Goal: Task Accomplishment & Management: Manage account settings

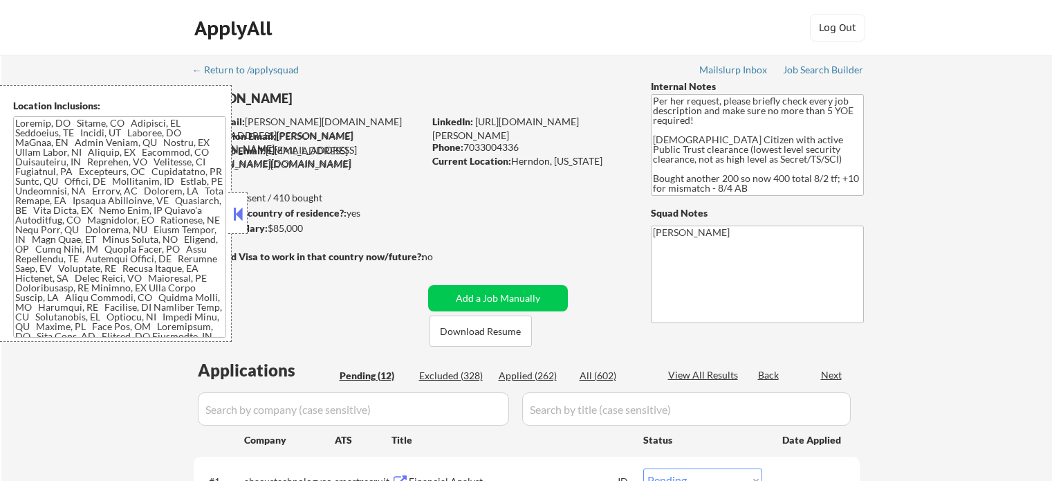
select select ""pending""
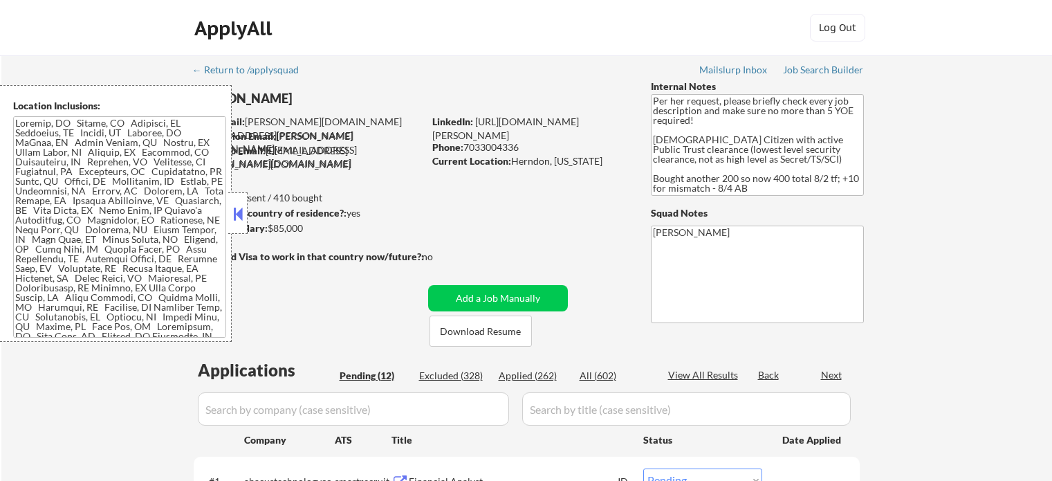
select select ""pending""
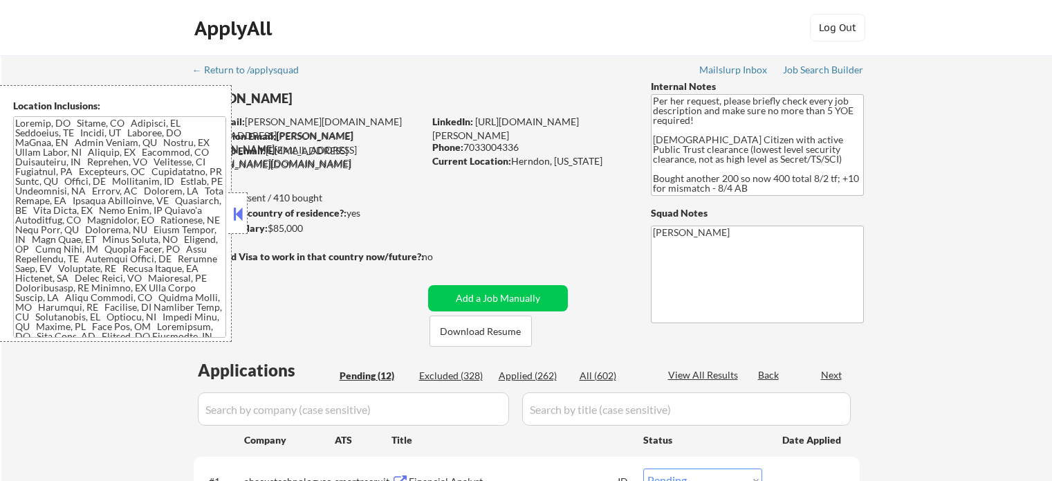
select select ""pending""
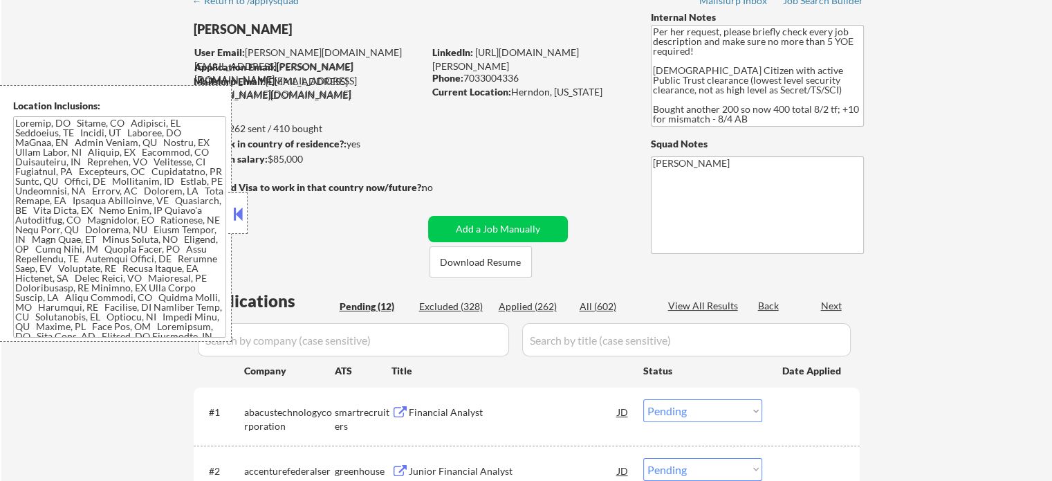
scroll to position [69, 0]
click at [241, 214] on button at bounding box center [237, 213] width 15 height 21
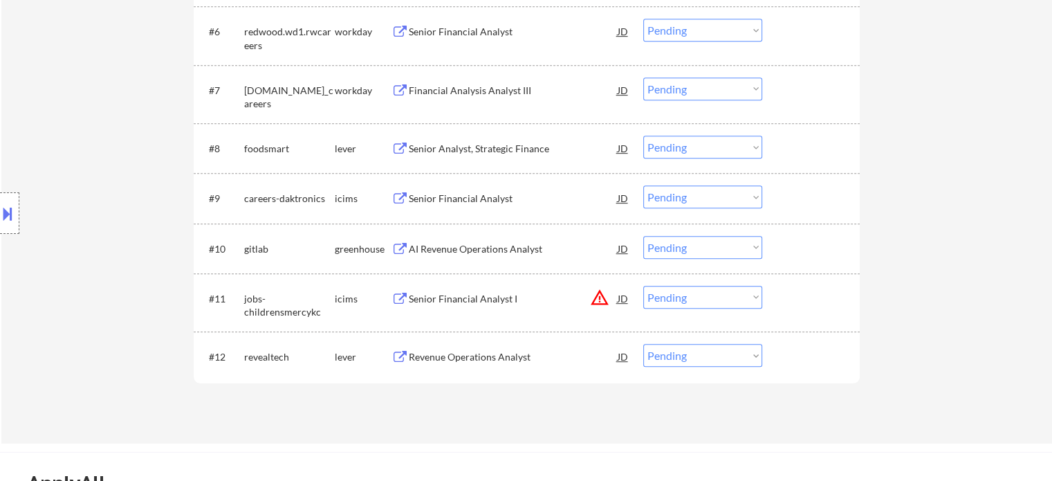
scroll to position [761, 0]
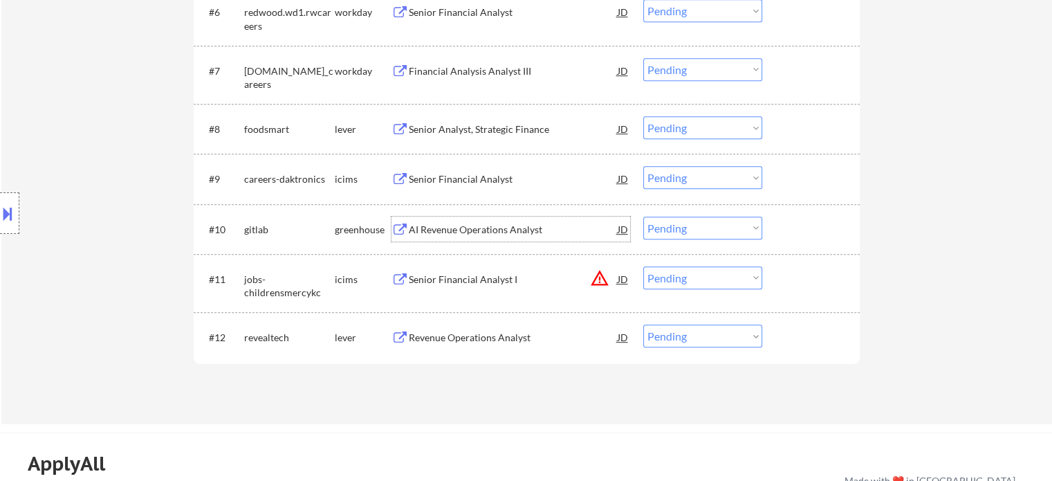
click at [522, 226] on div "AI Revenue Operations Analyst" at bounding box center [513, 230] width 209 height 14
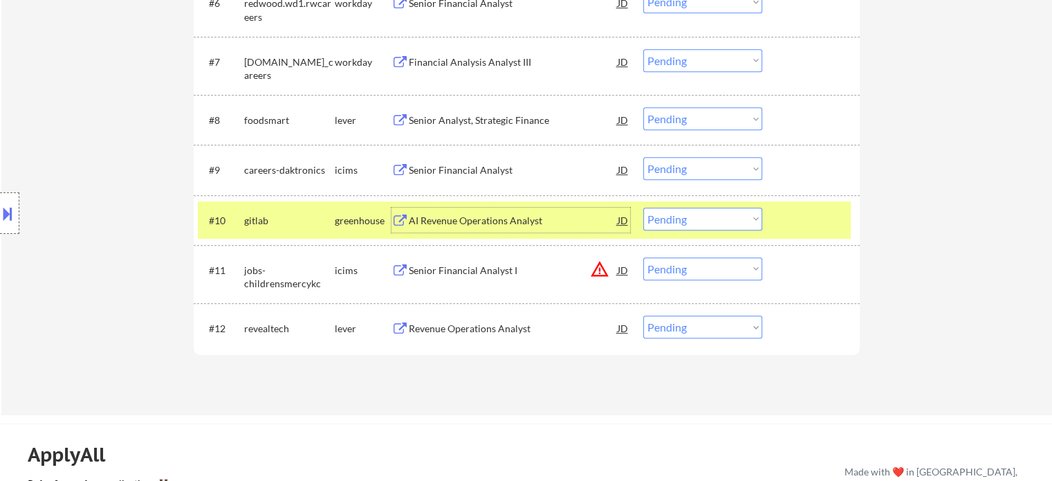
scroll to position [899, 0]
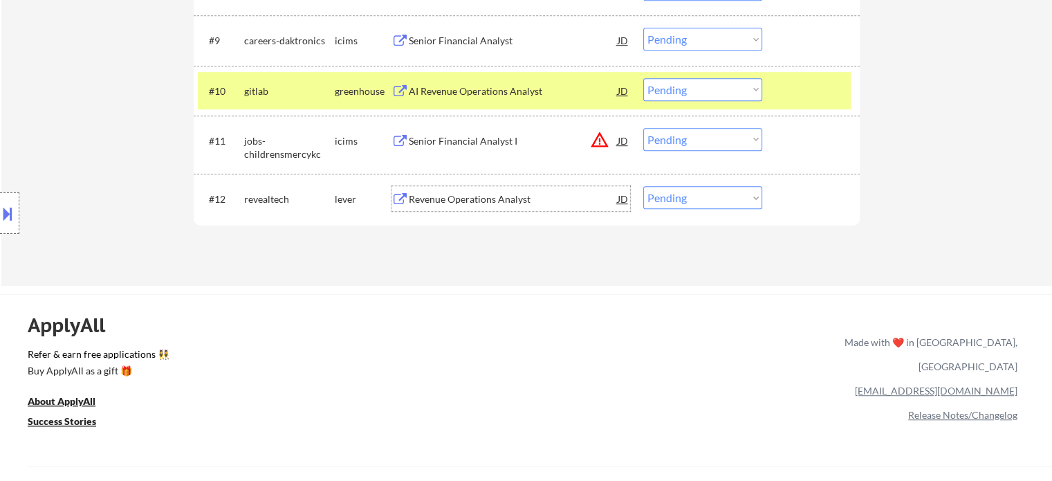
click at [470, 198] on div "Revenue Operations Analyst" at bounding box center [513, 199] width 209 height 14
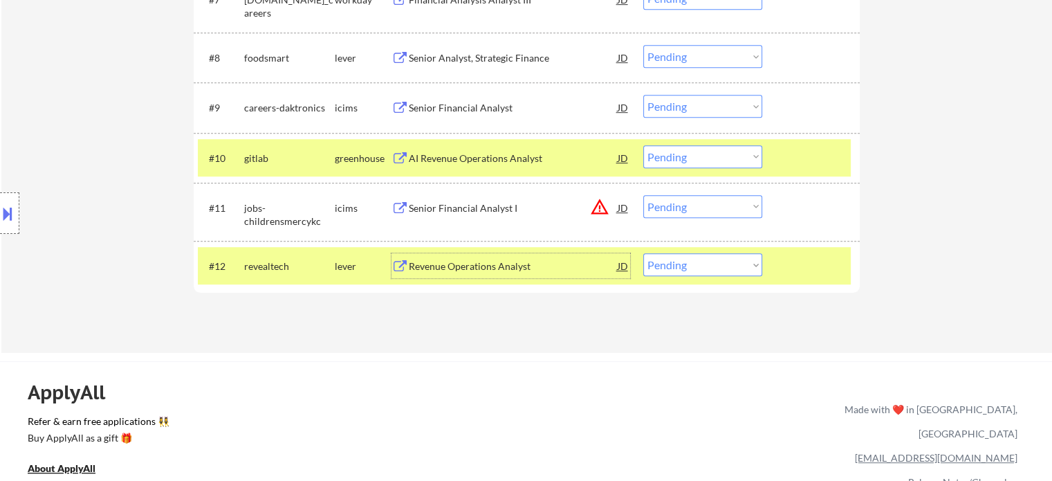
scroll to position [830, 0]
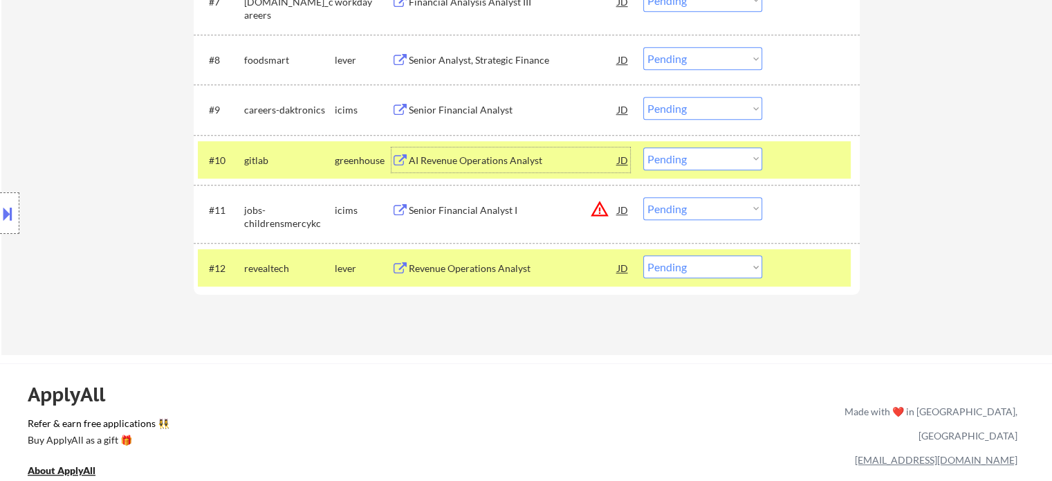
click at [481, 155] on div "AI Revenue Operations Analyst" at bounding box center [513, 161] width 209 height 14
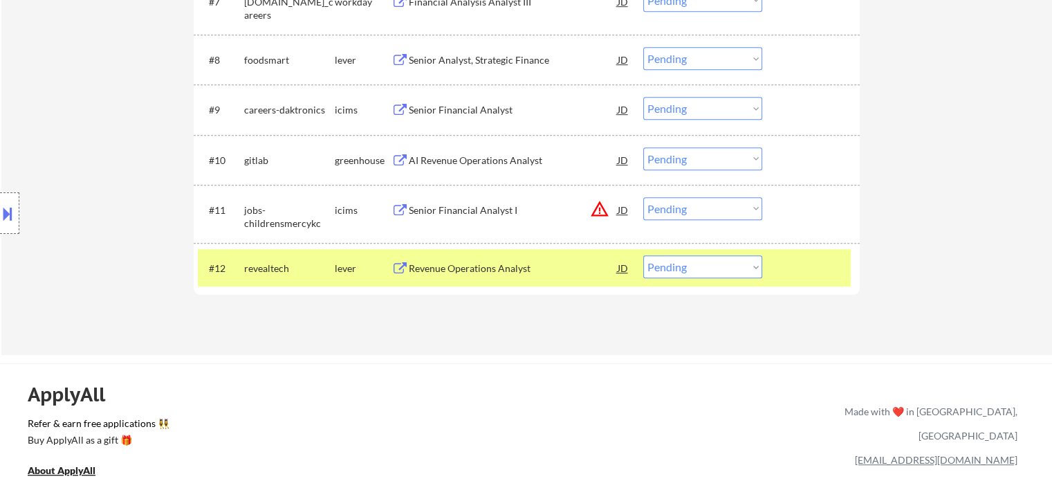
drag, startPoint x: 660, startPoint y: 163, endPoint x: 668, endPoint y: 167, distance: 9.6
click at [660, 163] on select "Choose an option... Pending Applied Excluded (Questions) Excluded (Expired) Exc…" at bounding box center [702, 158] width 119 height 23
click at [643, 147] on select "Choose an option... Pending Applied Excluded (Questions) Excluded (Expired) Exc…" at bounding box center [702, 158] width 119 height 23
select select ""pending""
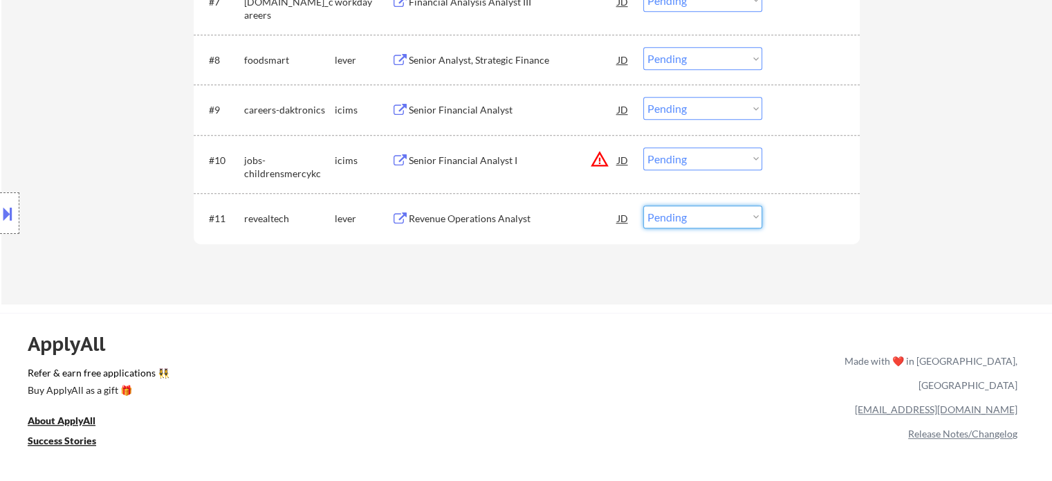
click at [717, 219] on select "Choose an option... Pending Applied Excluded (Questions) Excluded (Expired) Exc…" at bounding box center [702, 216] width 119 height 23
select select ""excluded__salary_""
click at [643, 205] on select "Choose an option... Pending Applied Excluded (Questions) Excluded (Expired) Exc…" at bounding box center [702, 216] width 119 height 23
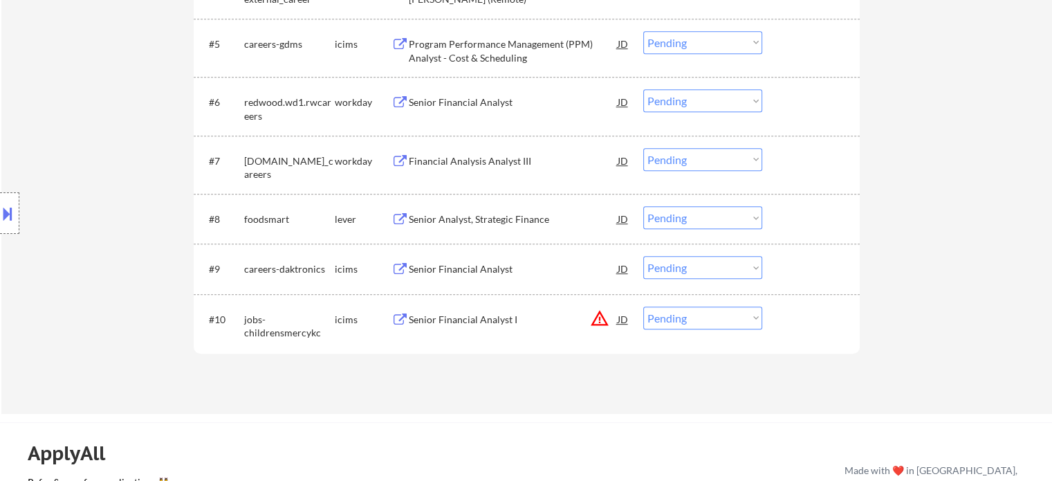
scroll to position [692, 0]
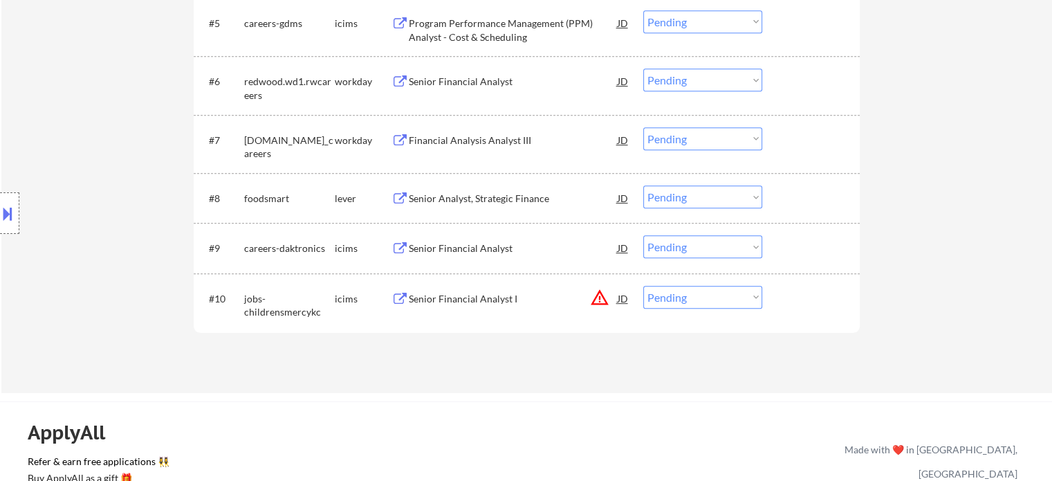
click at [452, 196] on div "Senior Analyst, Strategic Finance" at bounding box center [513, 199] width 209 height 14
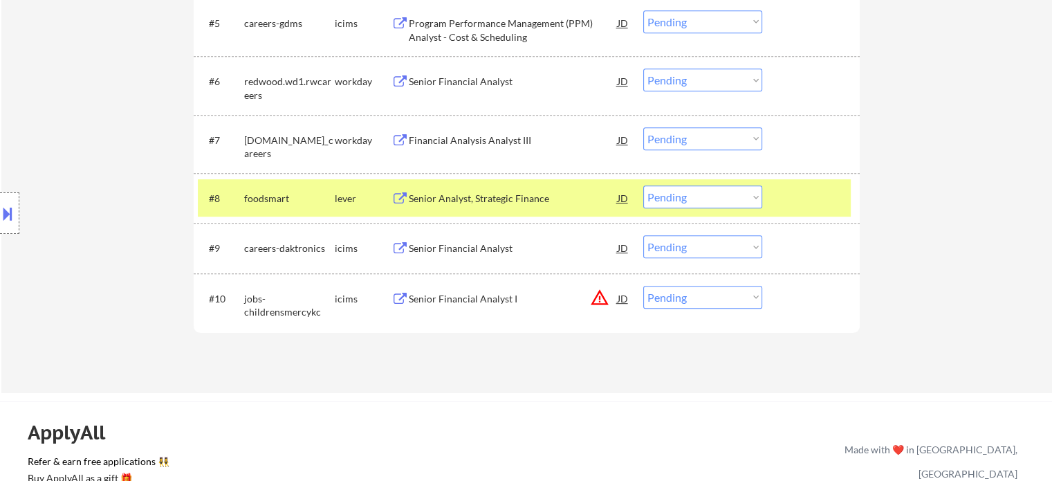
click at [703, 197] on select "Choose an option... Pending Applied Excluded (Questions) Excluded (Expired) Exc…" at bounding box center [702, 196] width 119 height 23
click at [643, 185] on select "Choose an option... Pending Applied Excluded (Questions) Excluded (Expired) Exc…" at bounding box center [702, 196] width 119 height 23
select select ""pending""
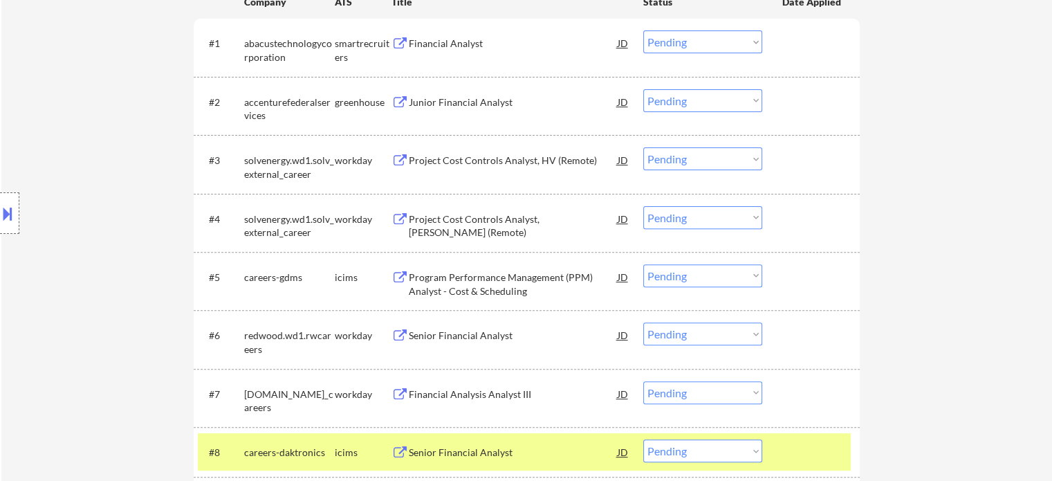
scroll to position [415, 0]
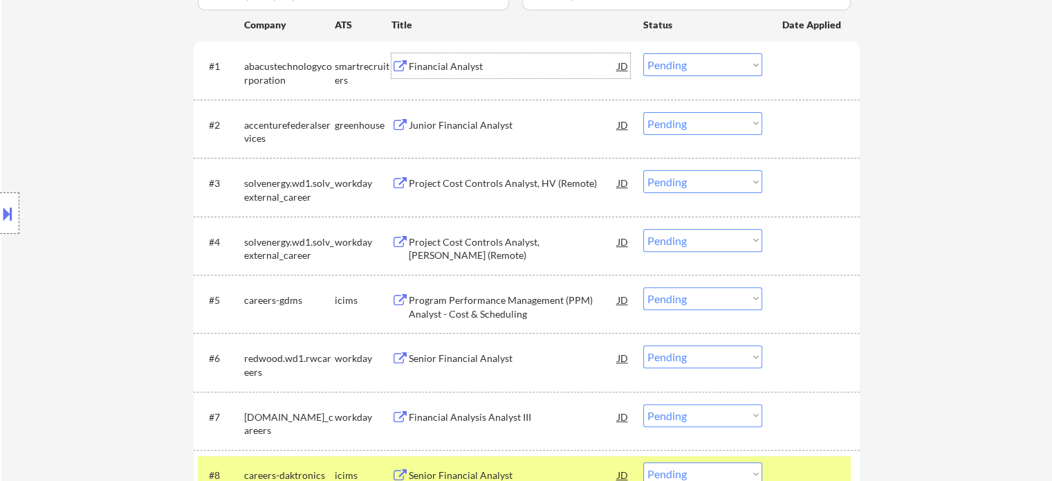
click at [448, 66] on div "Financial Analyst" at bounding box center [513, 66] width 209 height 14
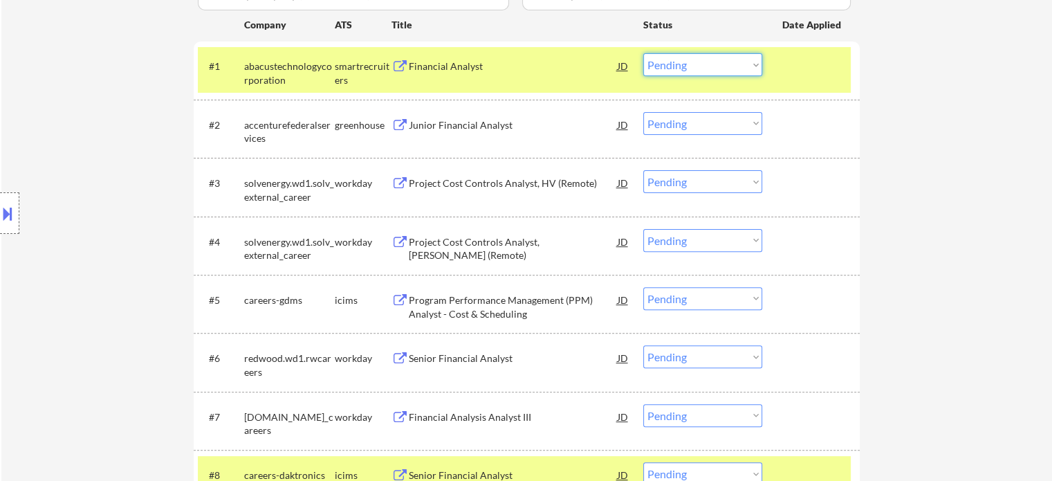
click at [679, 62] on select "Choose an option... Pending Applied Excluded (Questions) Excluded (Expired) Exc…" at bounding box center [702, 64] width 119 height 23
click at [643, 53] on select "Choose an option... Pending Applied Excluded (Questions) Excluded (Expired) Exc…" at bounding box center [702, 64] width 119 height 23
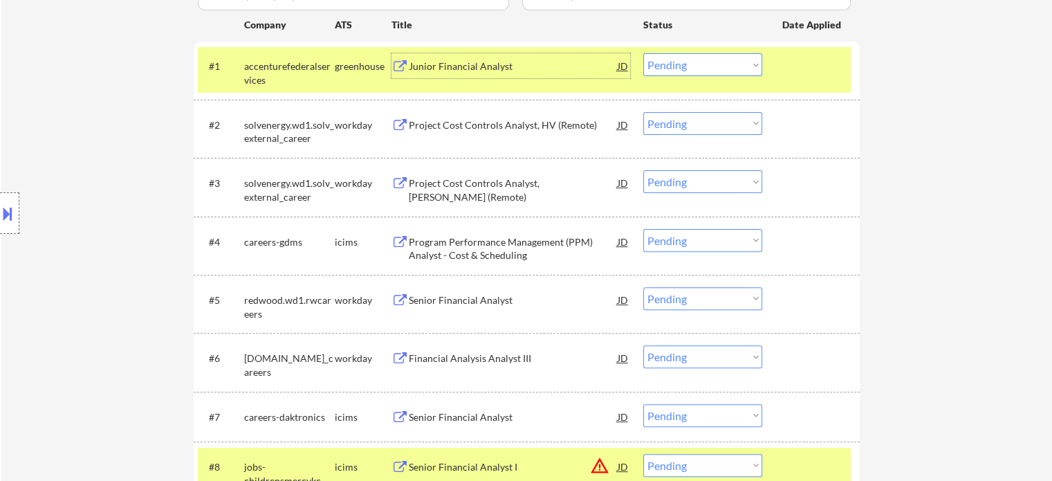
click at [459, 68] on div "Junior Financial Analyst" at bounding box center [513, 66] width 209 height 14
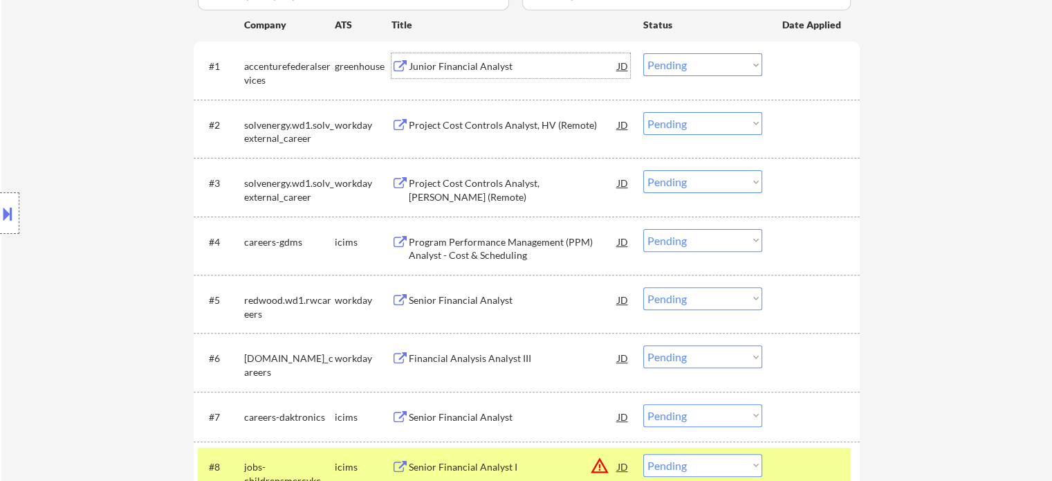
click at [661, 59] on select "Choose an option... Pending Applied Excluded (Questions) Excluded (Expired) Exc…" at bounding box center [702, 64] width 119 height 23
click at [643, 53] on select "Choose an option... Pending Applied Excluded (Questions) Excluded (Expired) Exc…" at bounding box center [702, 64] width 119 height 23
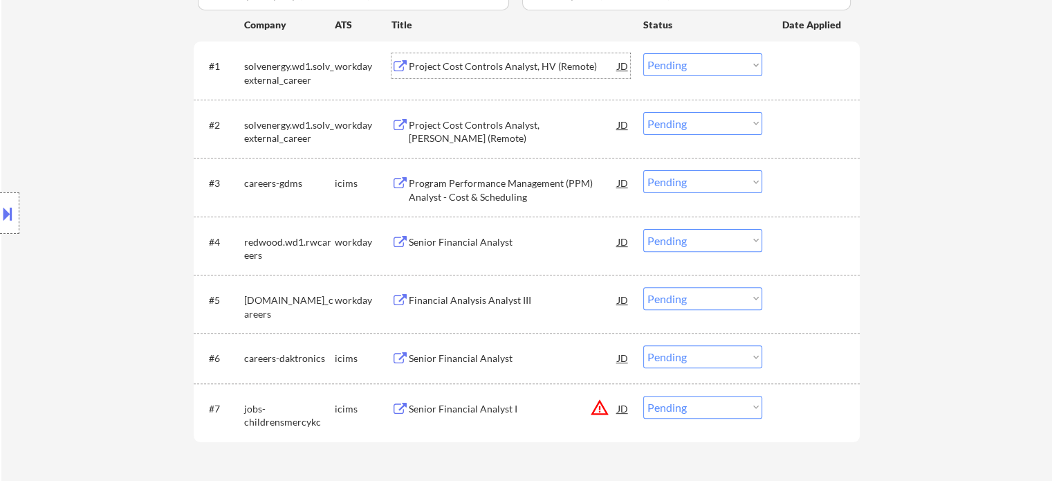
click at [508, 66] on div "Project Cost Controls Analyst, HV (Remote)" at bounding box center [513, 66] width 209 height 14
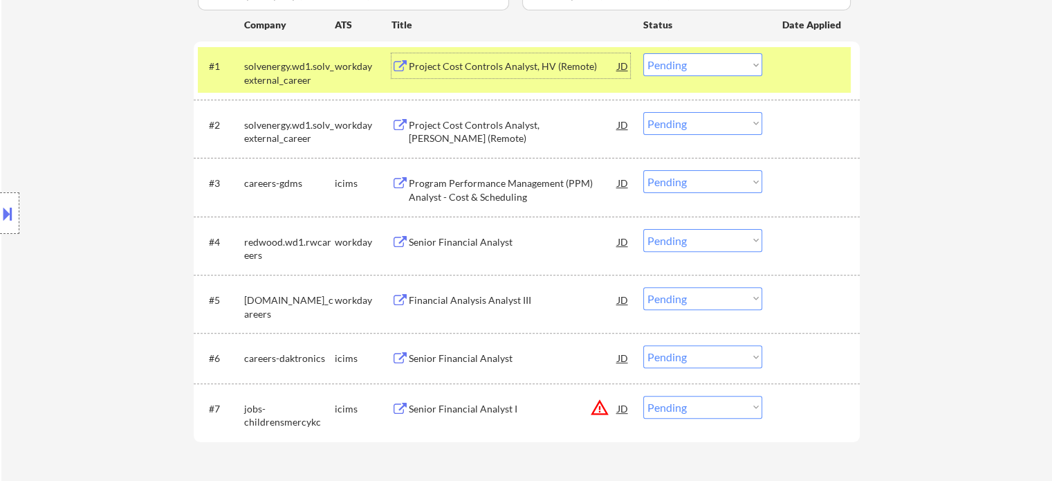
click at [681, 69] on select "Choose an option... Pending Applied Excluded (Questions) Excluded (Expired) Exc…" at bounding box center [702, 64] width 119 height 23
click at [643, 53] on select "Choose an option... Pending Applied Excluded (Questions) Excluded (Expired) Exc…" at bounding box center [702, 64] width 119 height 23
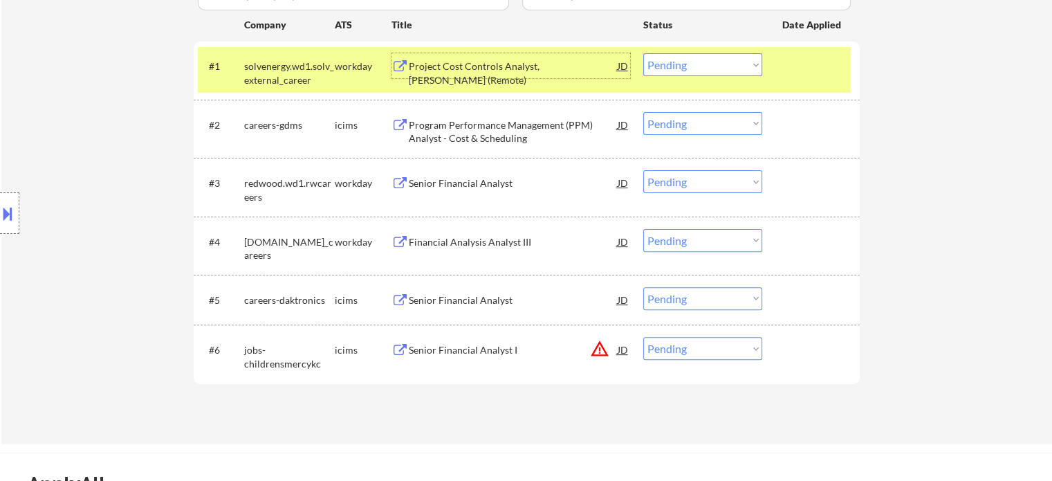
click at [489, 69] on div "Project Cost Controls Analyst, [PERSON_NAME] (Remote)" at bounding box center [513, 72] width 209 height 27
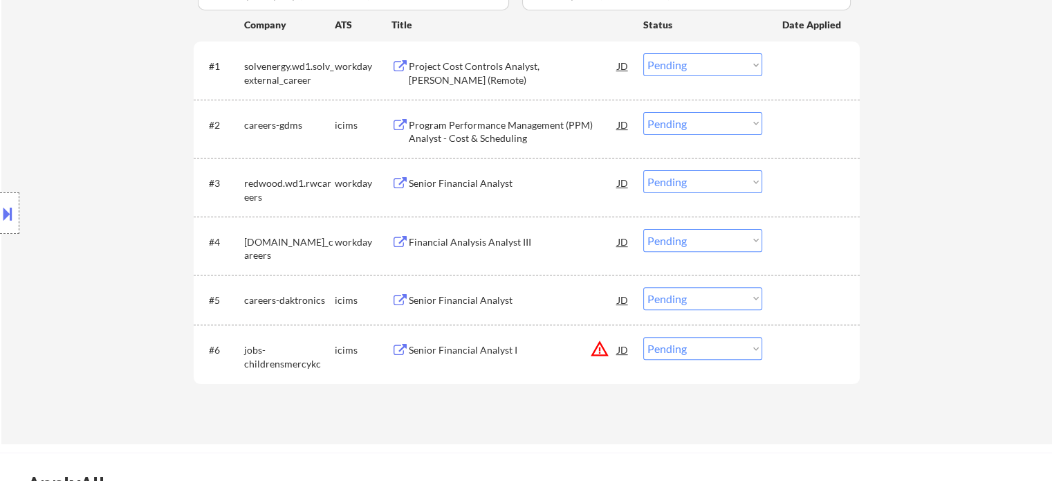
click at [675, 60] on select "Choose an option... Pending Applied Excluded (Questions) Excluded (Expired) Exc…" at bounding box center [702, 64] width 119 height 23
click at [643, 53] on select "Choose an option... Pending Applied Excluded (Questions) Excluded (Expired) Exc…" at bounding box center [702, 64] width 119 height 23
select select ""pending""
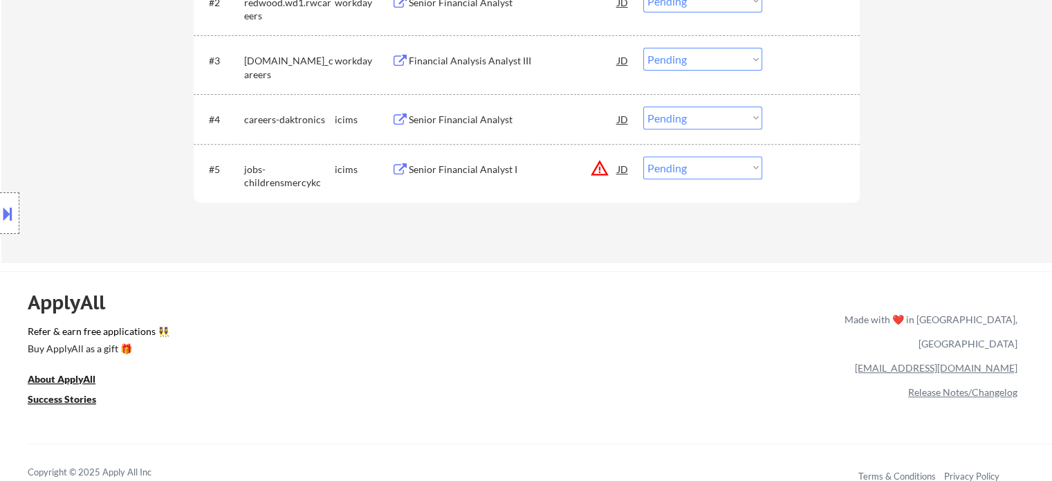
scroll to position [553, 0]
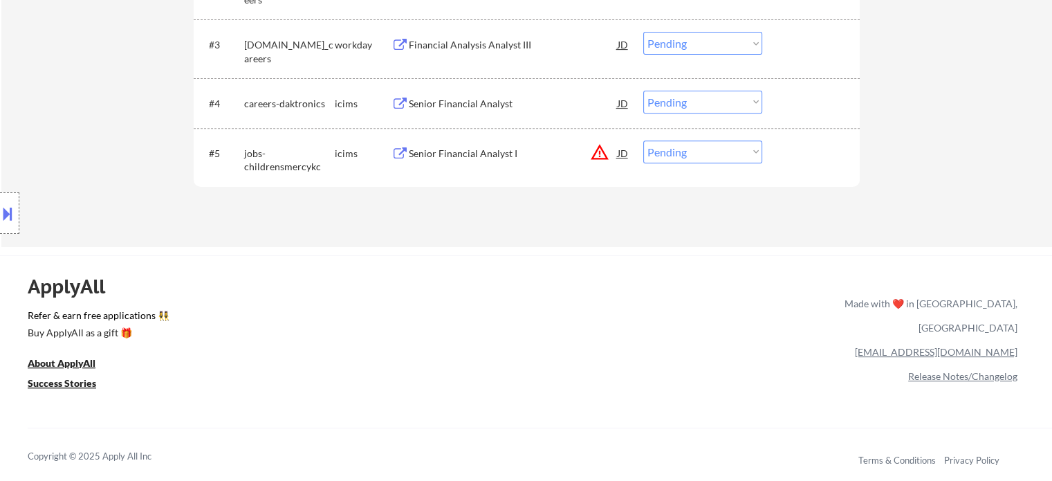
click at [493, 46] on div "Financial Analysis Analyst III" at bounding box center [513, 45] width 209 height 14
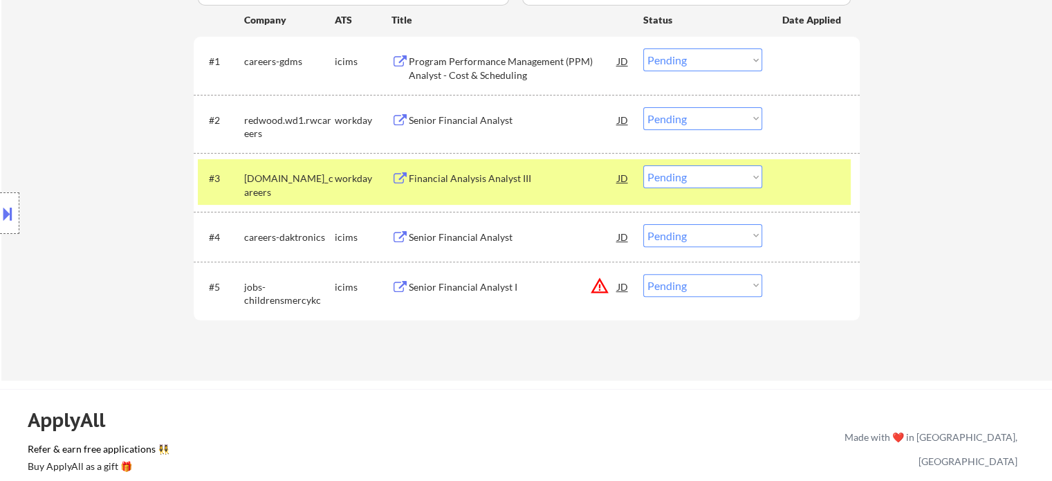
scroll to position [415, 0]
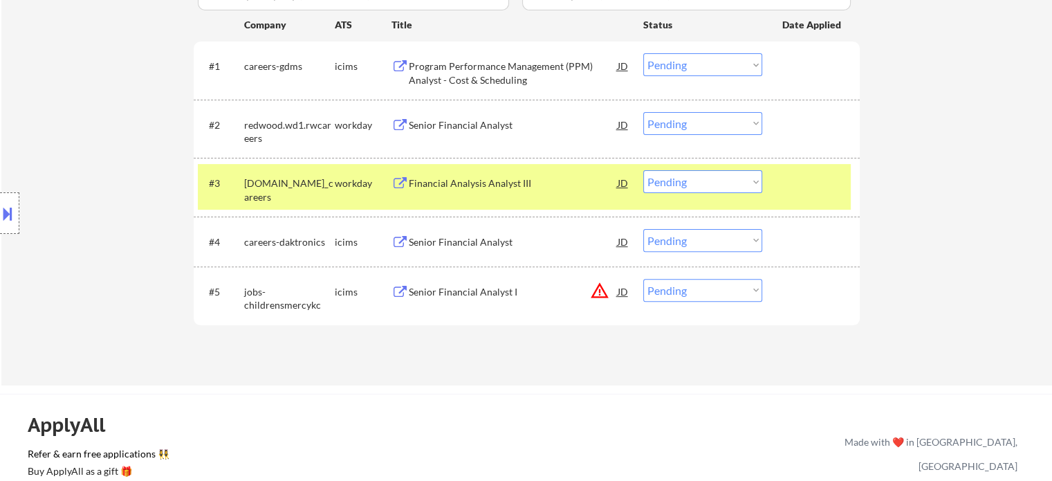
click at [697, 178] on select "Choose an option... Pending Applied Excluded (Questions) Excluded (Expired) Exc…" at bounding box center [702, 181] width 119 height 23
click at [643, 170] on select "Choose an option... Pending Applied Excluded (Questions) Excluded (Expired) Exc…" at bounding box center [702, 181] width 119 height 23
select select ""pending""
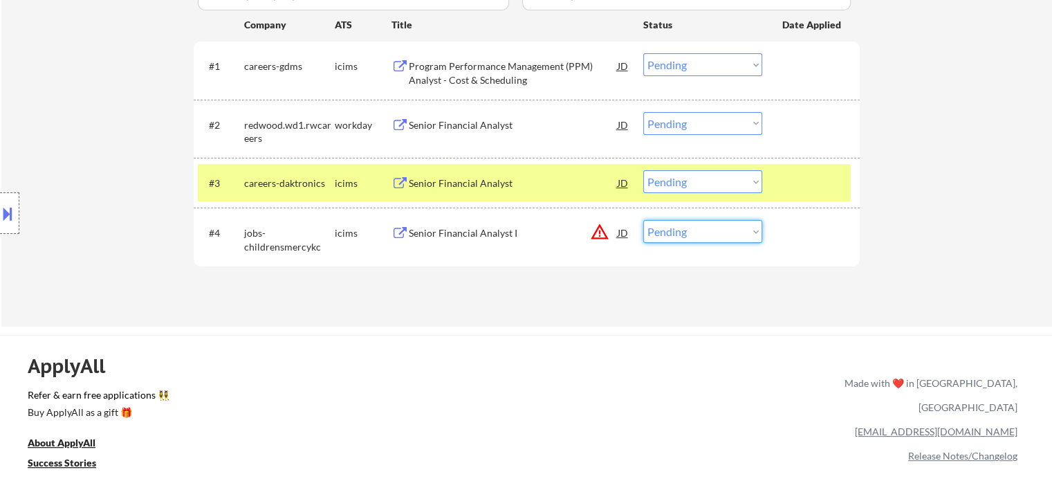
click at [670, 236] on select "Choose an option... Pending Applied Excluded (Questions) Excluded (Expired) Exc…" at bounding box center [702, 231] width 119 height 23
select select ""excluded__location_""
click at [643, 220] on select "Choose an option... Pending Applied Excluded (Questions) Excluded (Expired) Exc…" at bounding box center [702, 231] width 119 height 23
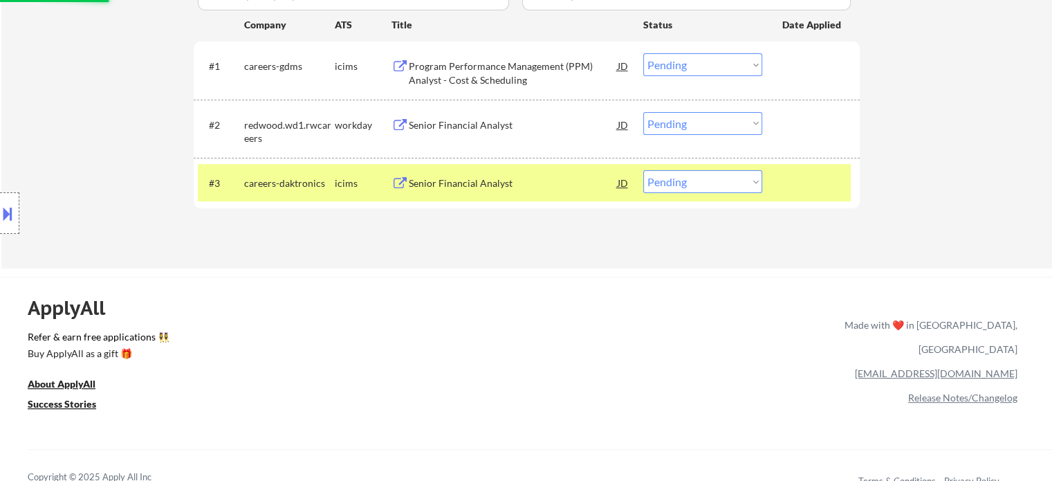
click at [475, 121] on div "Senior Financial Analyst" at bounding box center [513, 125] width 209 height 14
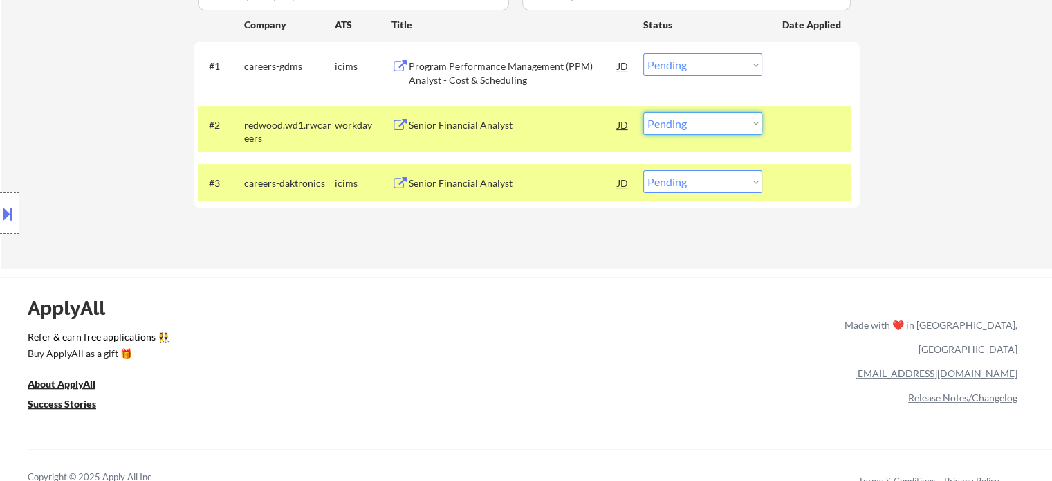
click at [672, 125] on select "Choose an option... Pending Applied Excluded (Questions) Excluded (Expired) Exc…" at bounding box center [702, 123] width 119 height 23
click at [643, 112] on select "Choose an option... Pending Applied Excluded (Questions) Excluded (Expired) Exc…" at bounding box center [702, 123] width 119 height 23
select select ""pending""
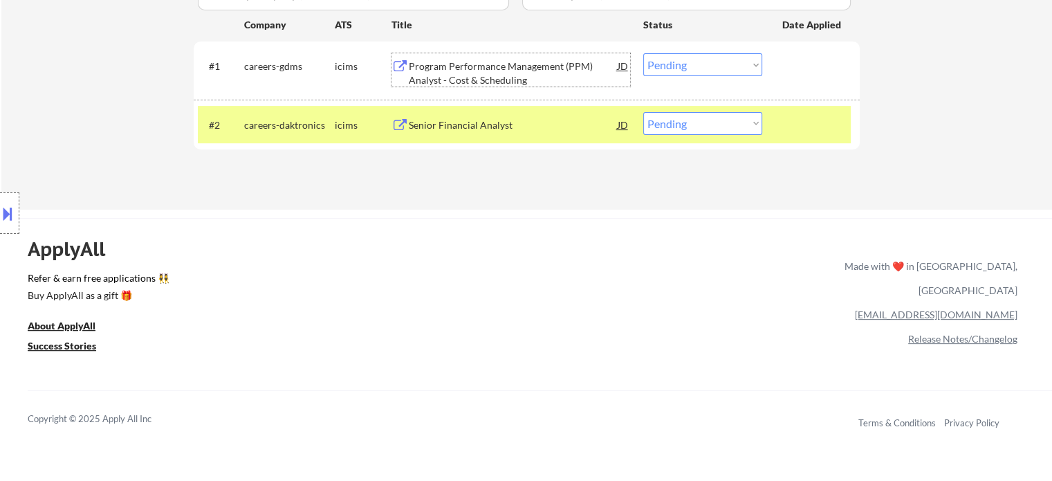
click at [479, 63] on div "Program Performance Management (PPM) Analyst - Cost & Scheduling" at bounding box center [513, 72] width 209 height 27
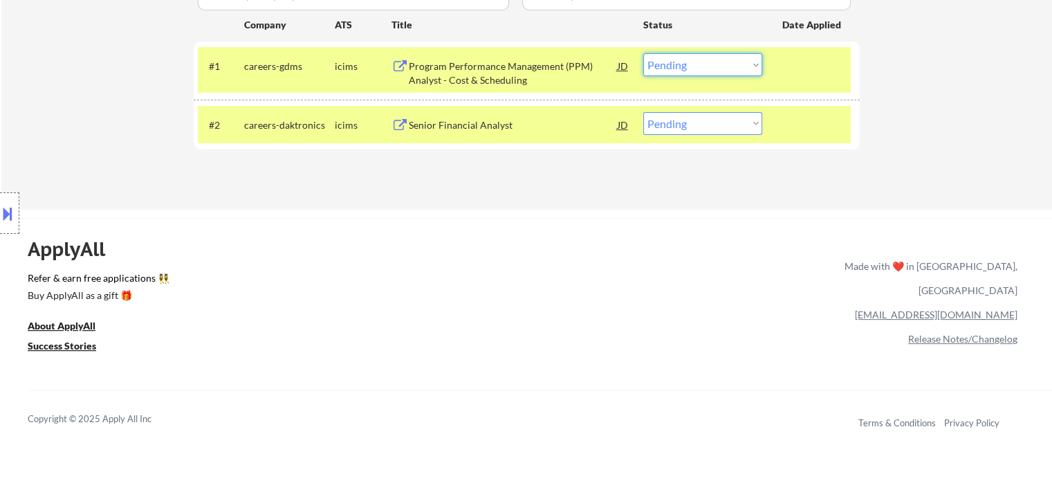
click at [694, 62] on select "Choose an option... Pending Applied Excluded (Questions) Excluded (Expired) Exc…" at bounding box center [702, 64] width 119 height 23
click at [643, 53] on select "Choose an option... Pending Applied Excluded (Questions) Excluded (Expired) Exc…" at bounding box center [702, 64] width 119 height 23
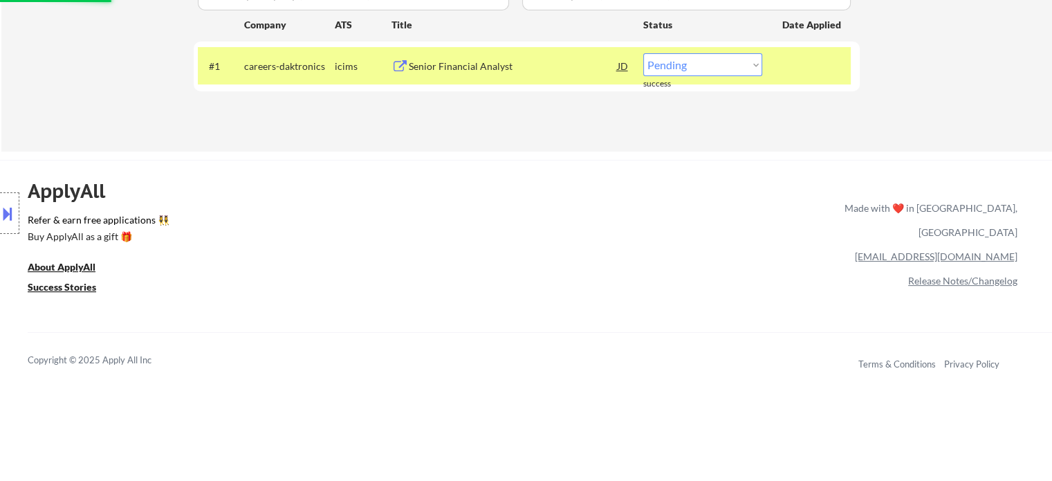
click at [498, 59] on div "Senior Financial Analyst" at bounding box center [513, 65] width 209 height 25
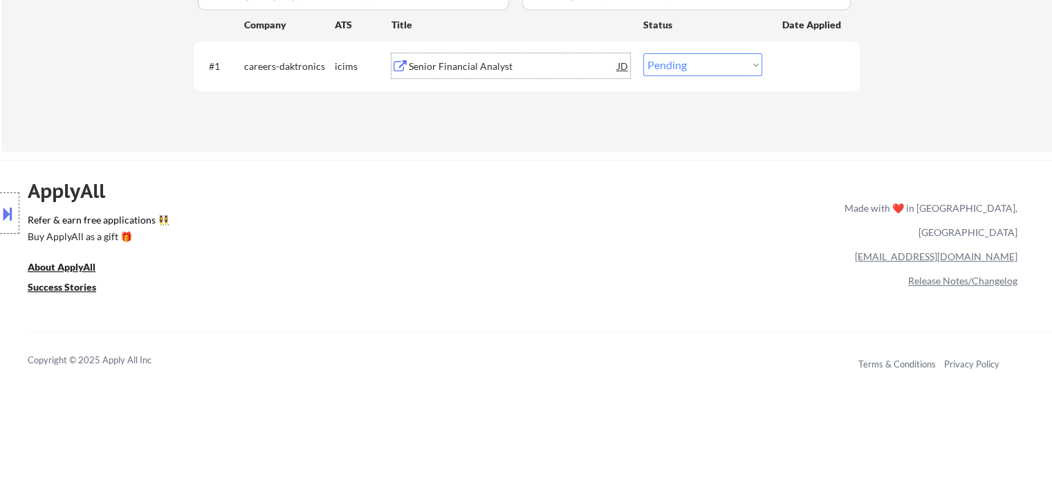
click at [676, 63] on select "Choose an option... Pending Applied Excluded (Questions) Excluded (Expired) Exc…" at bounding box center [702, 64] width 119 height 23
select select ""excluded__bad_match_""
click at [643, 53] on select "Choose an option... Pending Applied Excluded (Questions) Excluded (Expired) Exc…" at bounding box center [702, 64] width 119 height 23
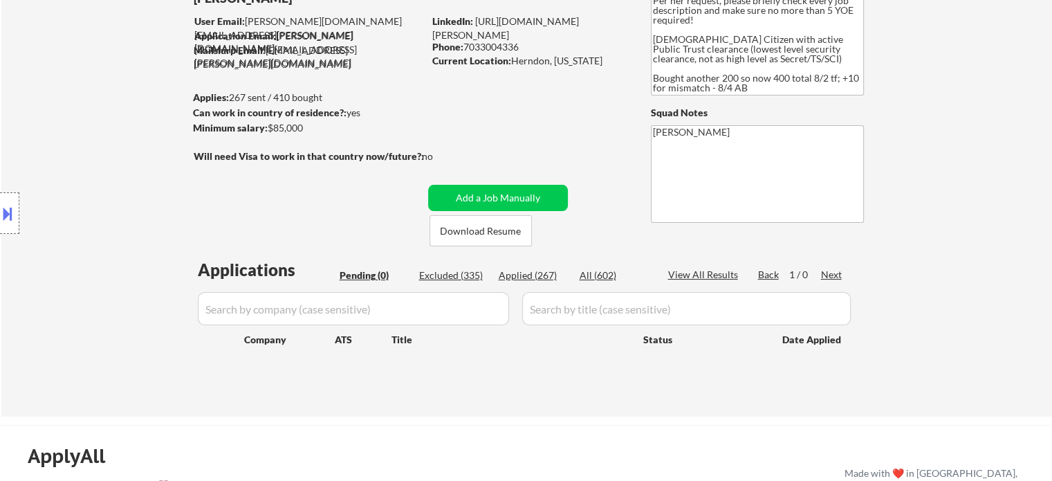
scroll to position [69, 0]
